Goal: Find contact information: Find contact information

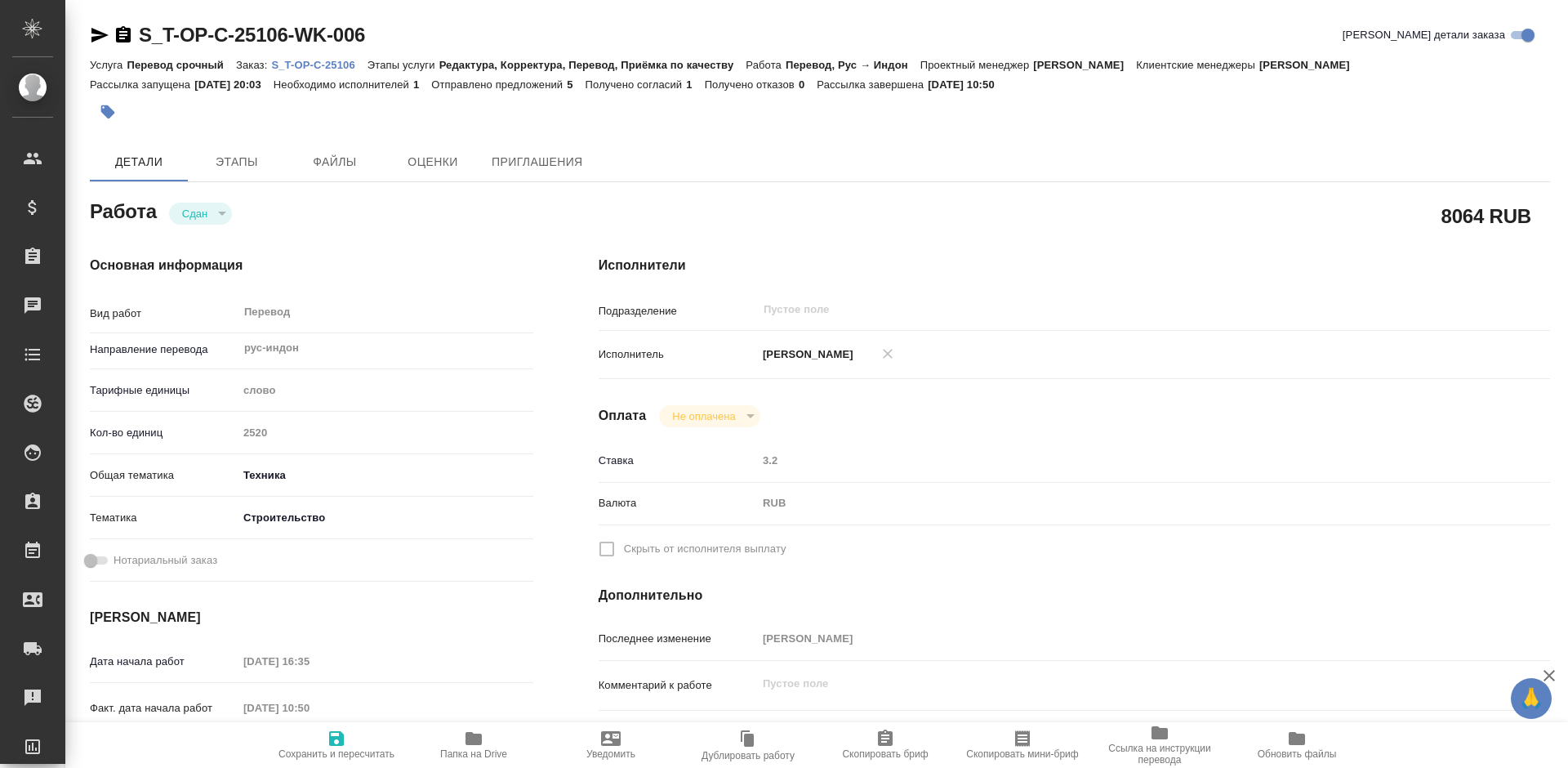
type textarea "x"
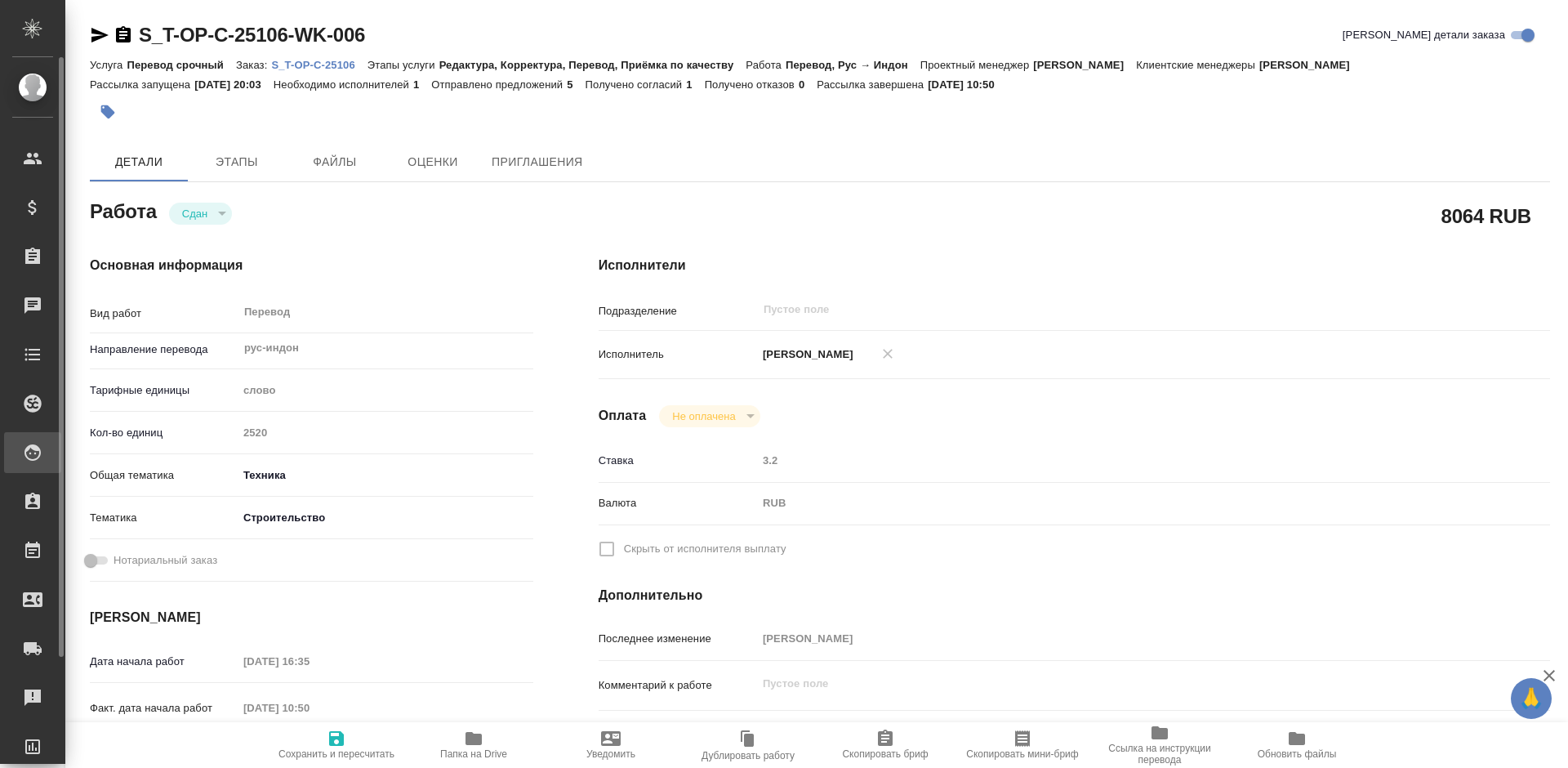
type textarea "x"
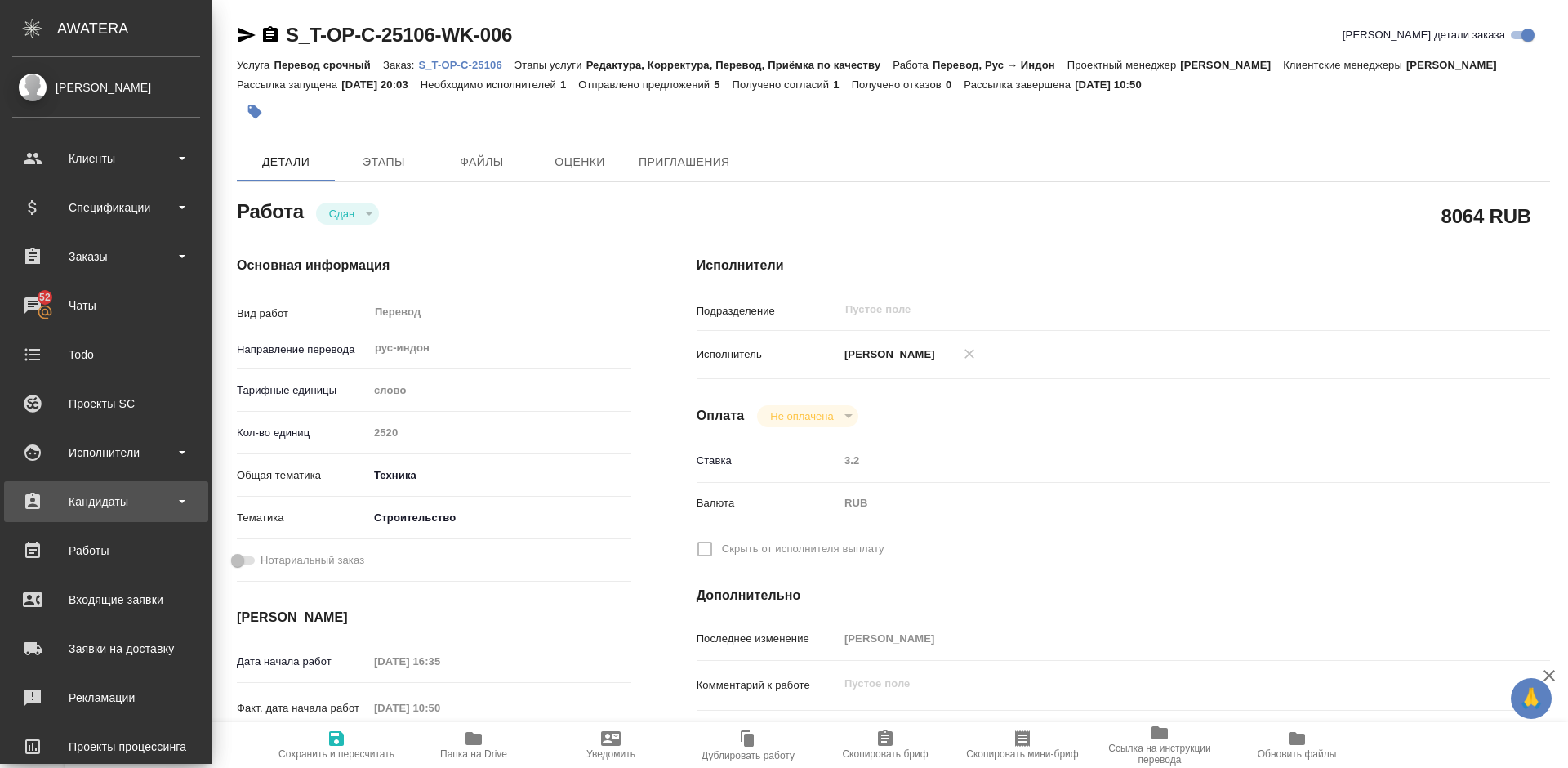
type textarea "x"
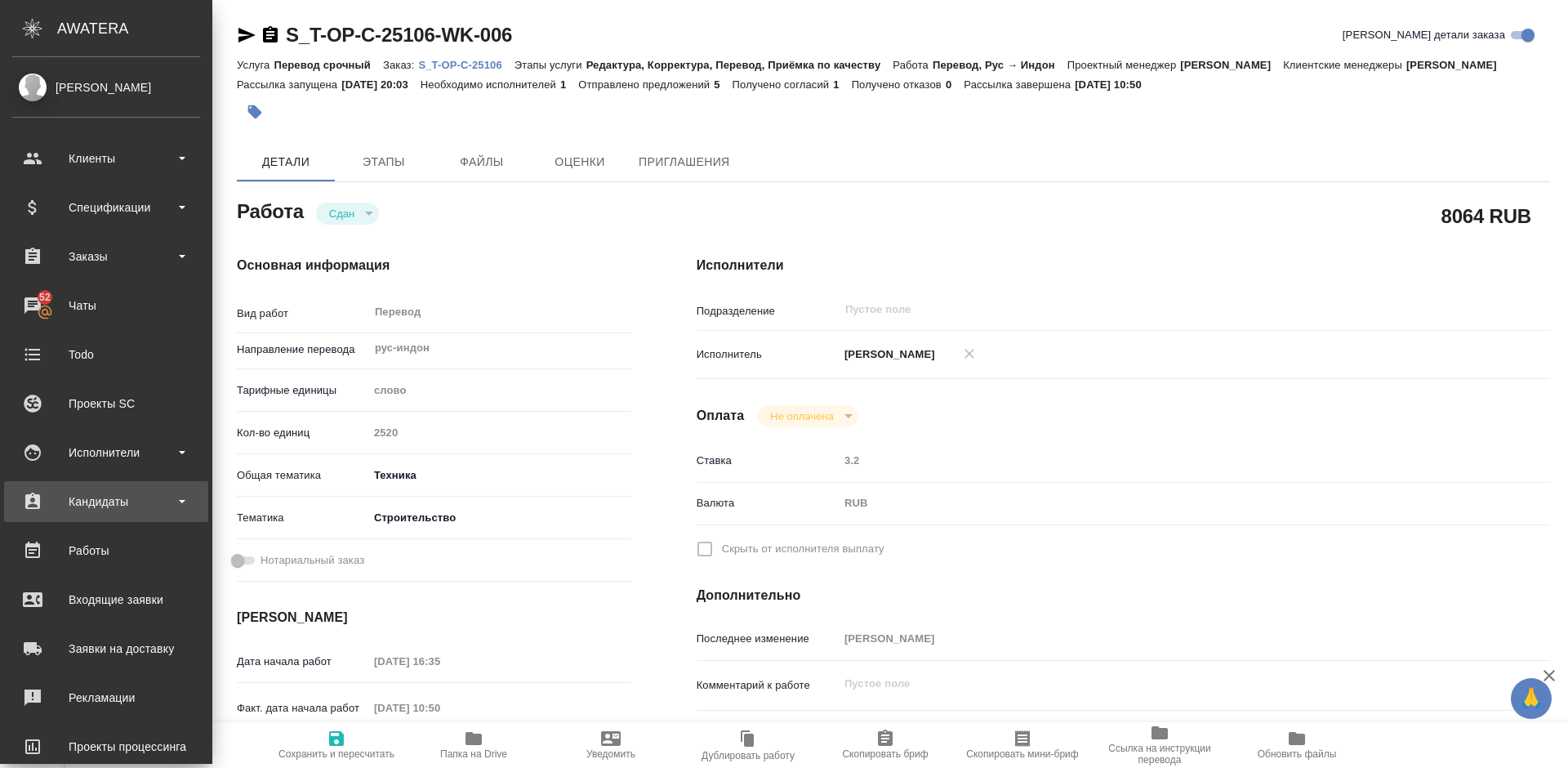
type textarea "x"
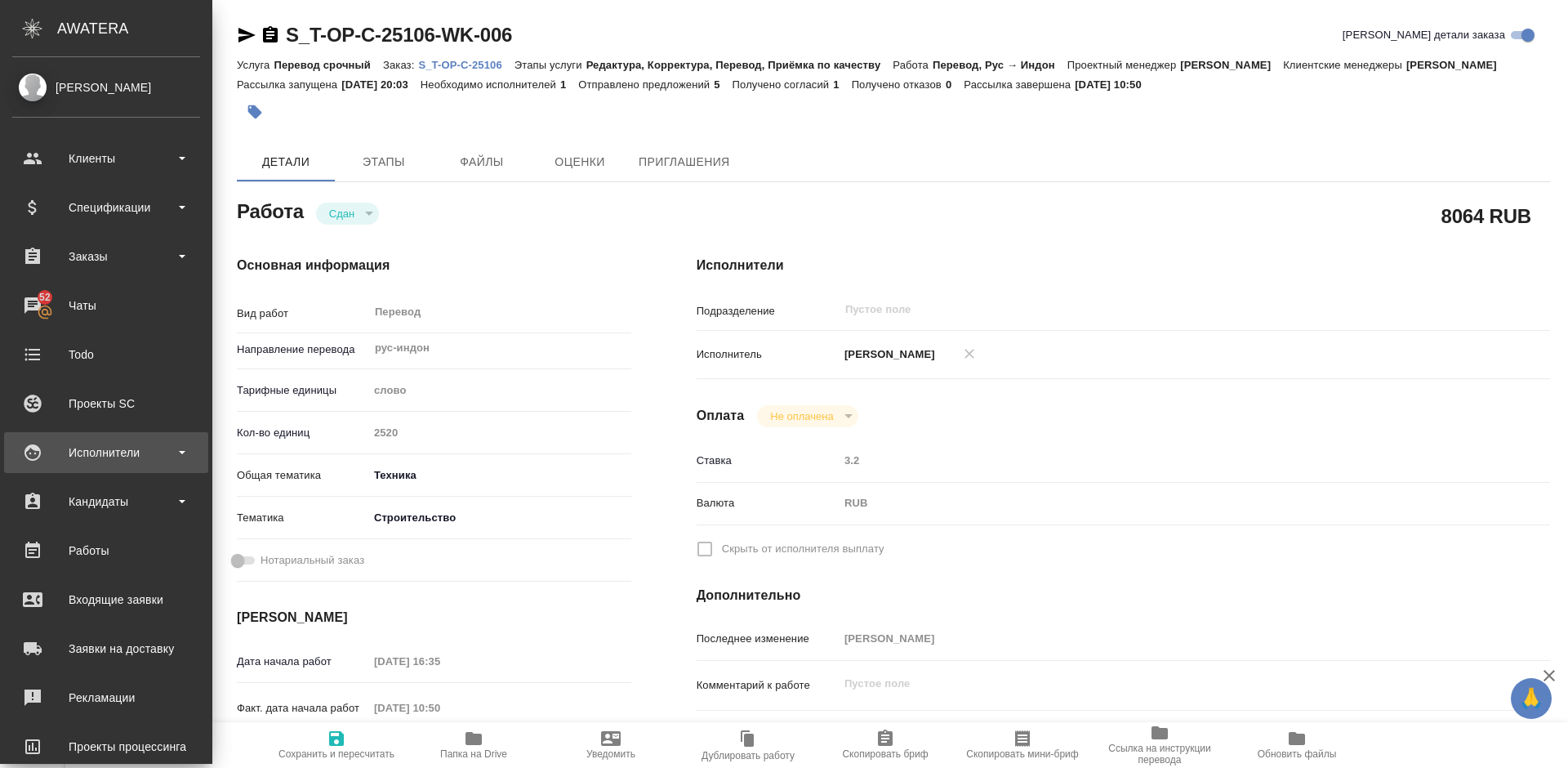
click at [140, 454] on div "Исполнители" at bounding box center [106, 452] width 188 height 25
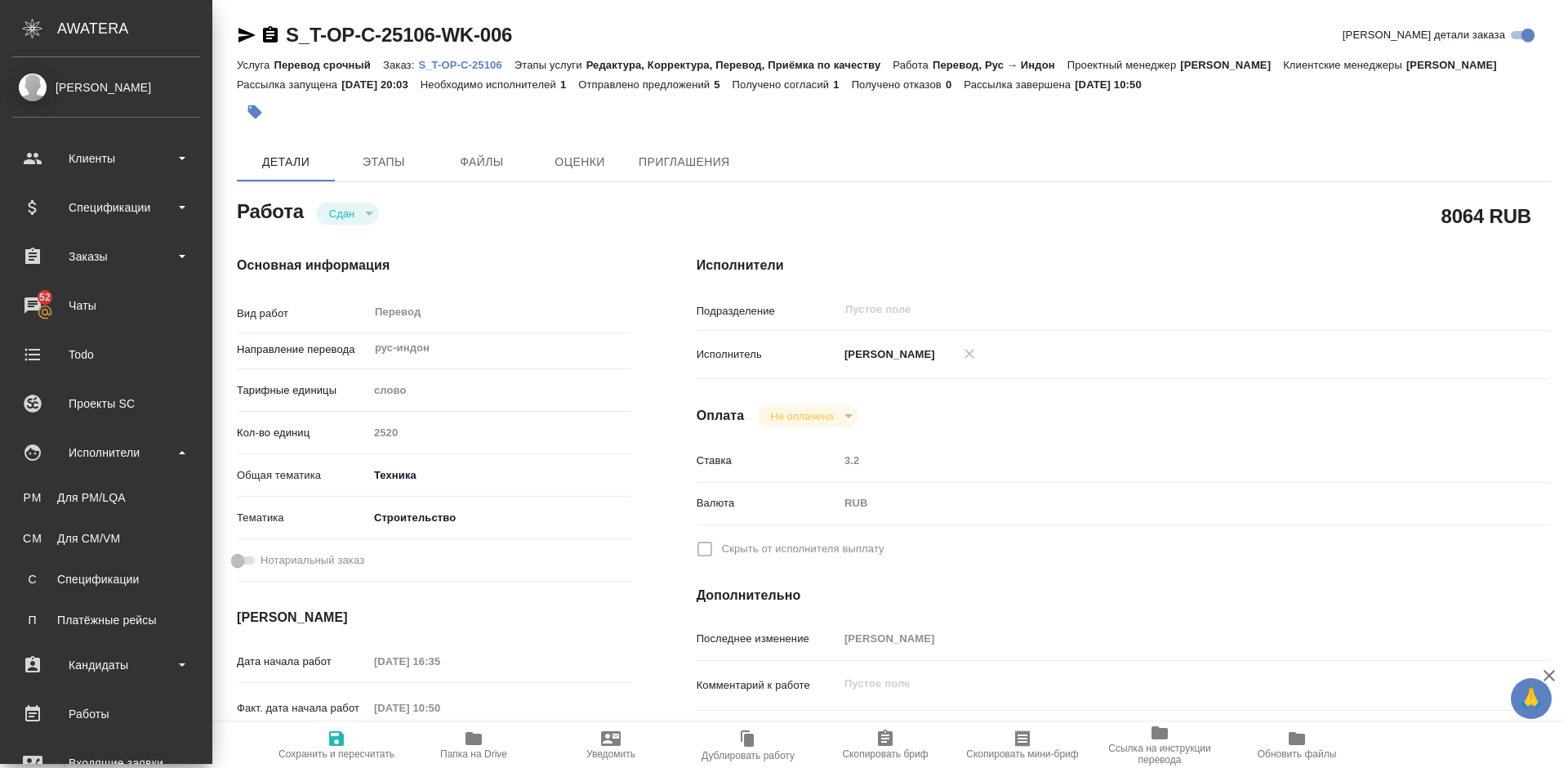
type textarea "x"
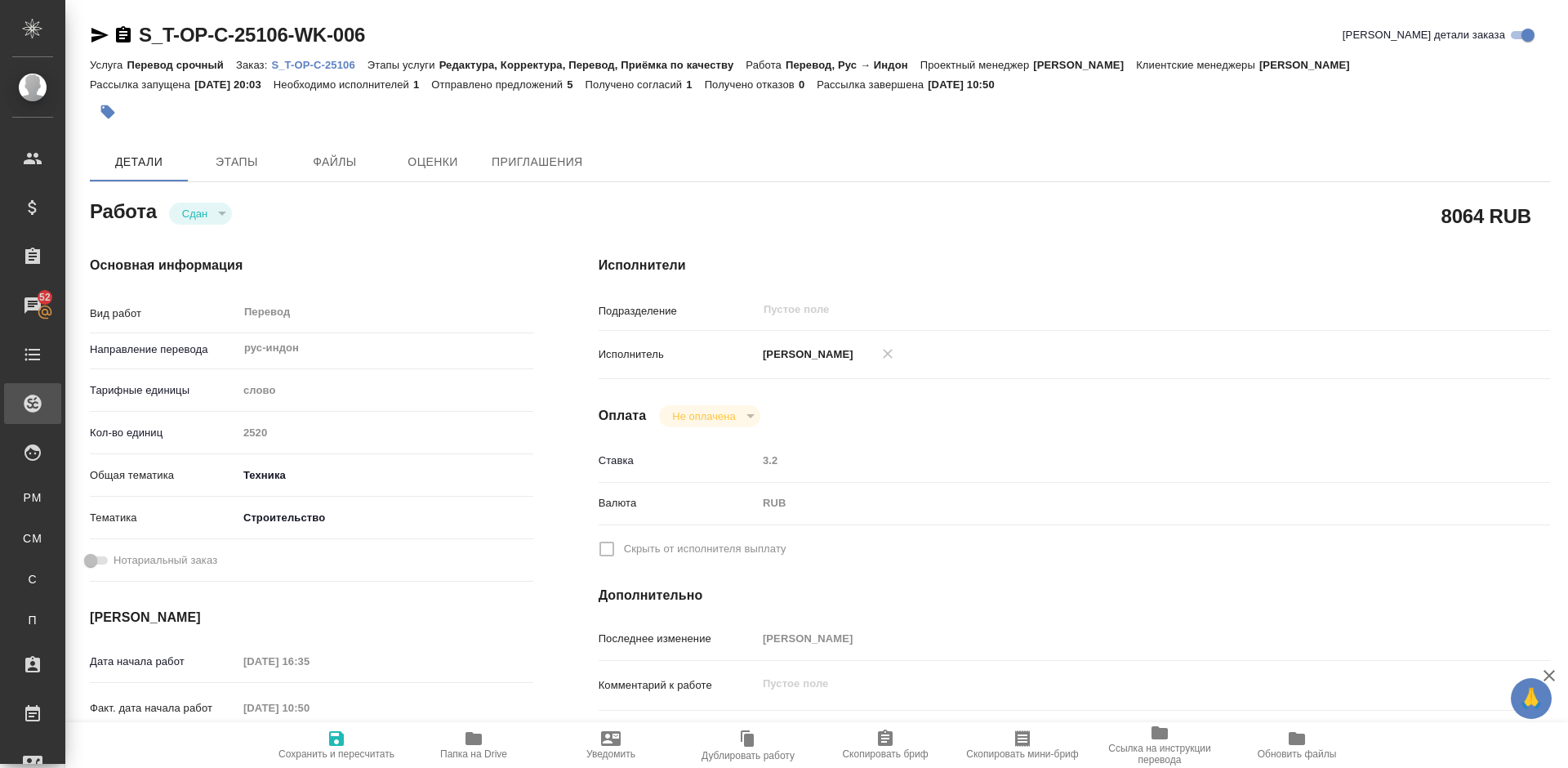
type textarea "x"
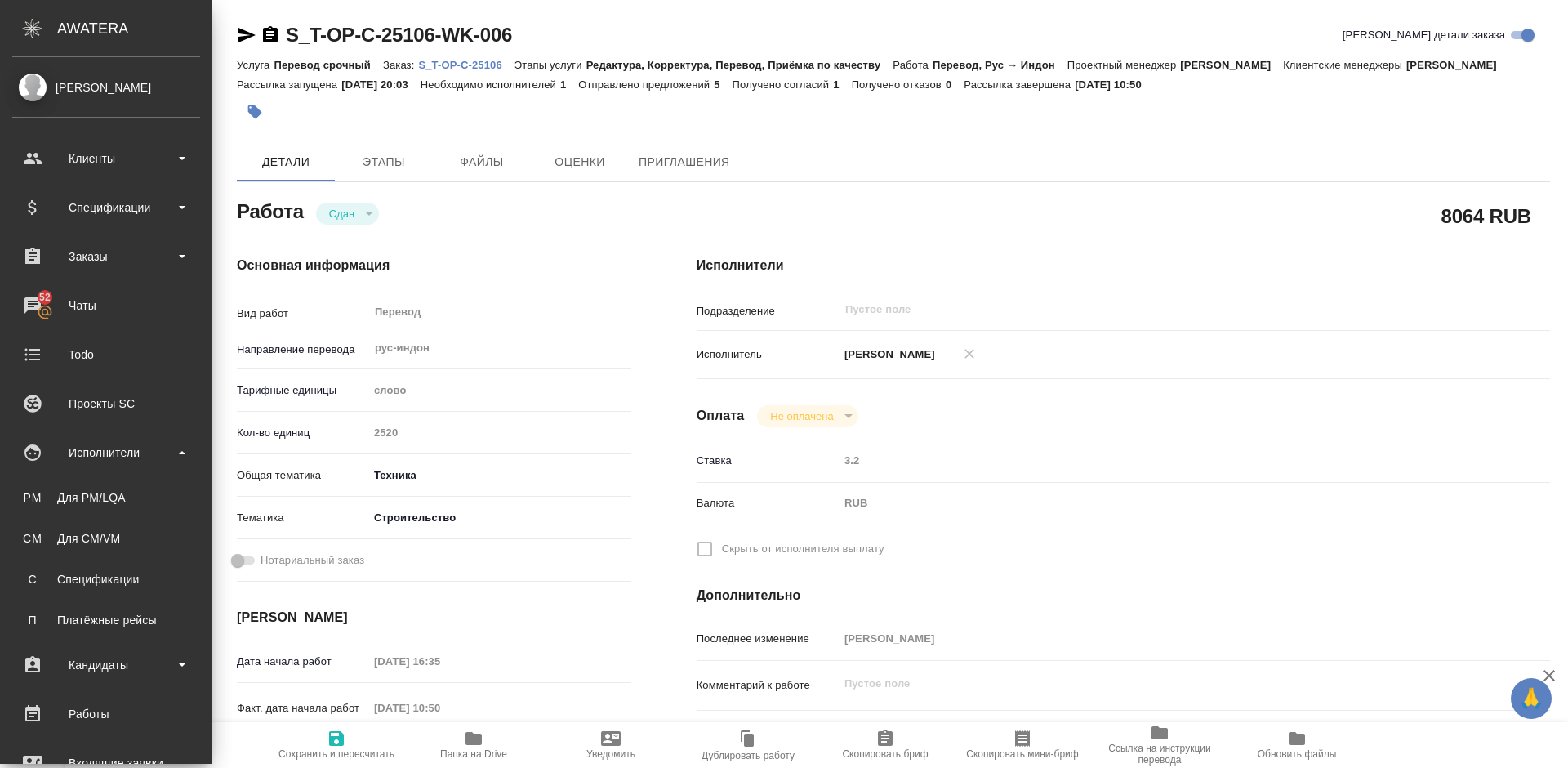
type textarea "x"
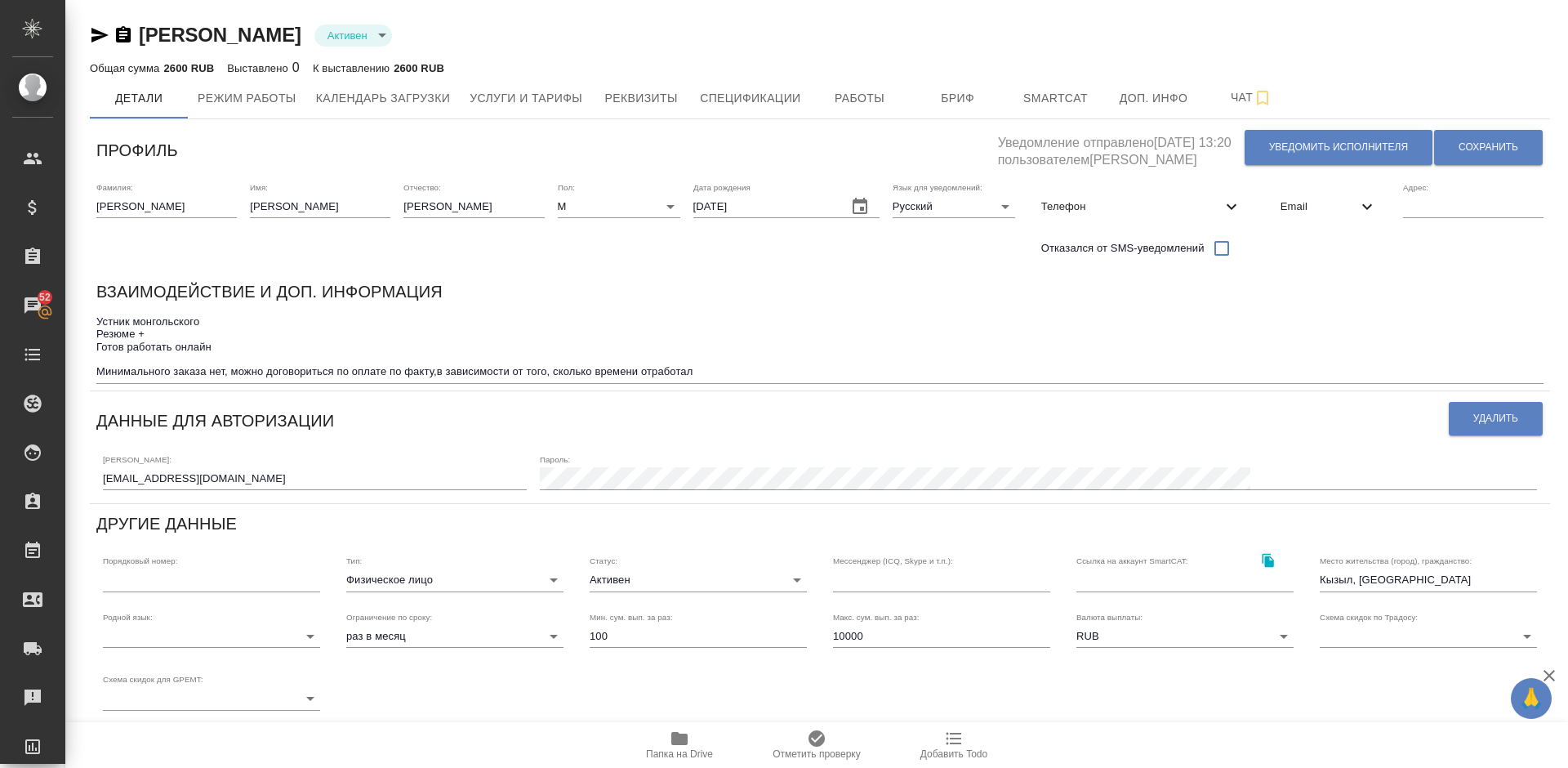
click at [1137, 190] on div "Телефон" at bounding box center [1140, 207] width 226 height 36
select select "RU"
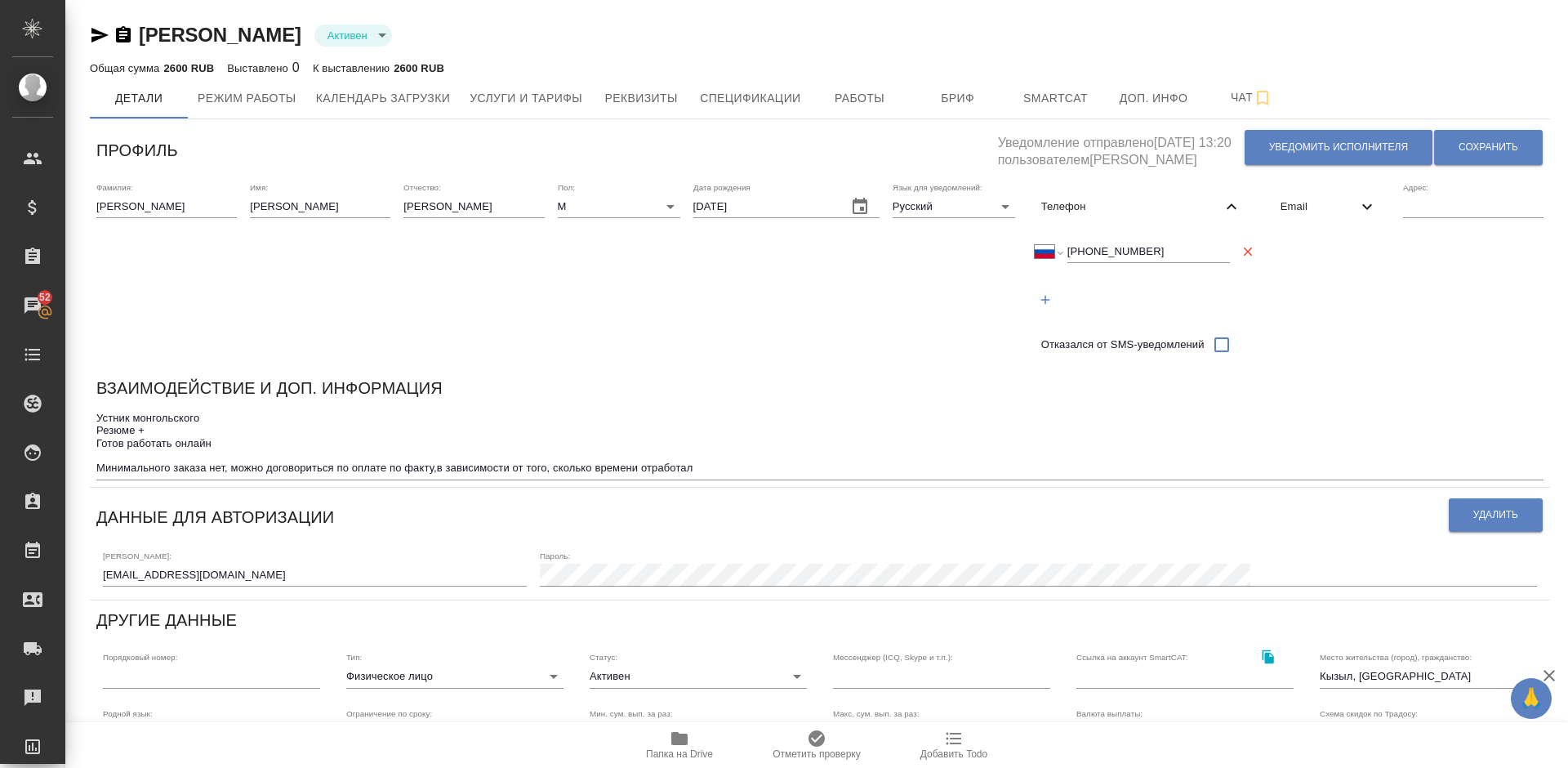
click at [680, 740] on icon "button" at bounding box center [679, 738] width 16 height 13
